Goal: Task Accomplishment & Management: Manage account settings

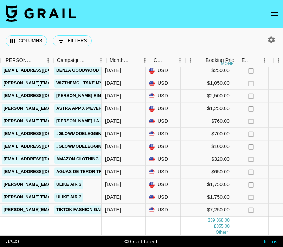
scroll to position [228, 292]
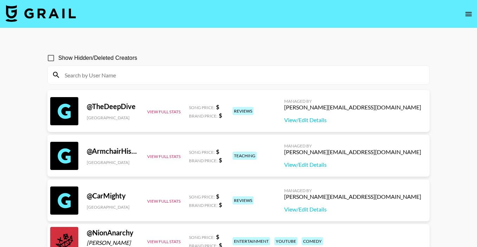
click at [468, 15] on icon "open drawer" at bounding box center [469, 14] width 8 height 8
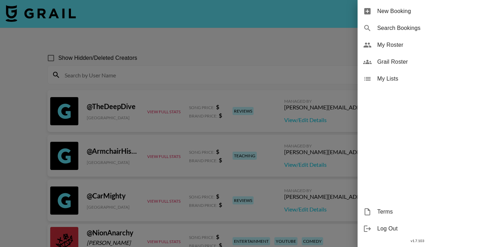
drag, startPoint x: 416, startPoint y: 45, endPoint x: 434, endPoint y: 87, distance: 45.2
click at [416, 46] on span "My Roster" at bounding box center [424, 45] width 94 height 8
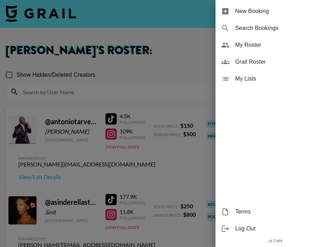
click at [140, 72] on div at bounding box center [167, 123] width 335 height 247
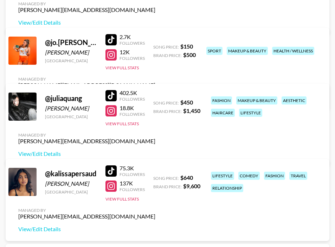
scroll to position [834, 0]
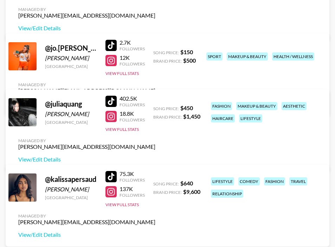
click at [155, 100] on link "View/Edit Details" at bounding box center [86, 103] width 137 height 7
click at [51, 232] on link "View/Edit Details" at bounding box center [86, 234] width 137 height 7
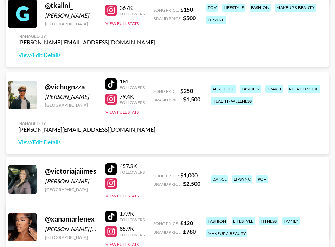
scroll to position [2711, 0]
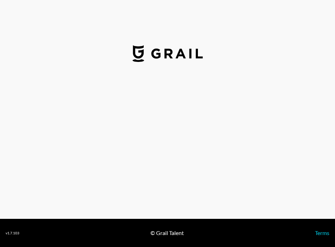
select select "USD"
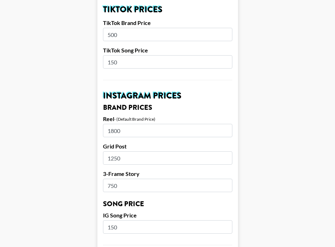
scroll to position [270, 0]
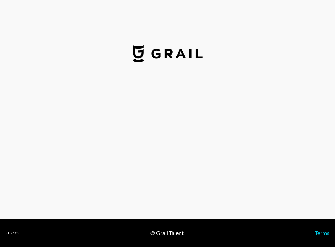
select select "USD"
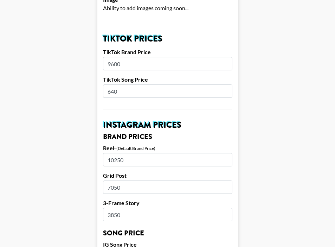
scroll to position [238, 0]
